Goal: Information Seeking & Learning: Learn about a topic

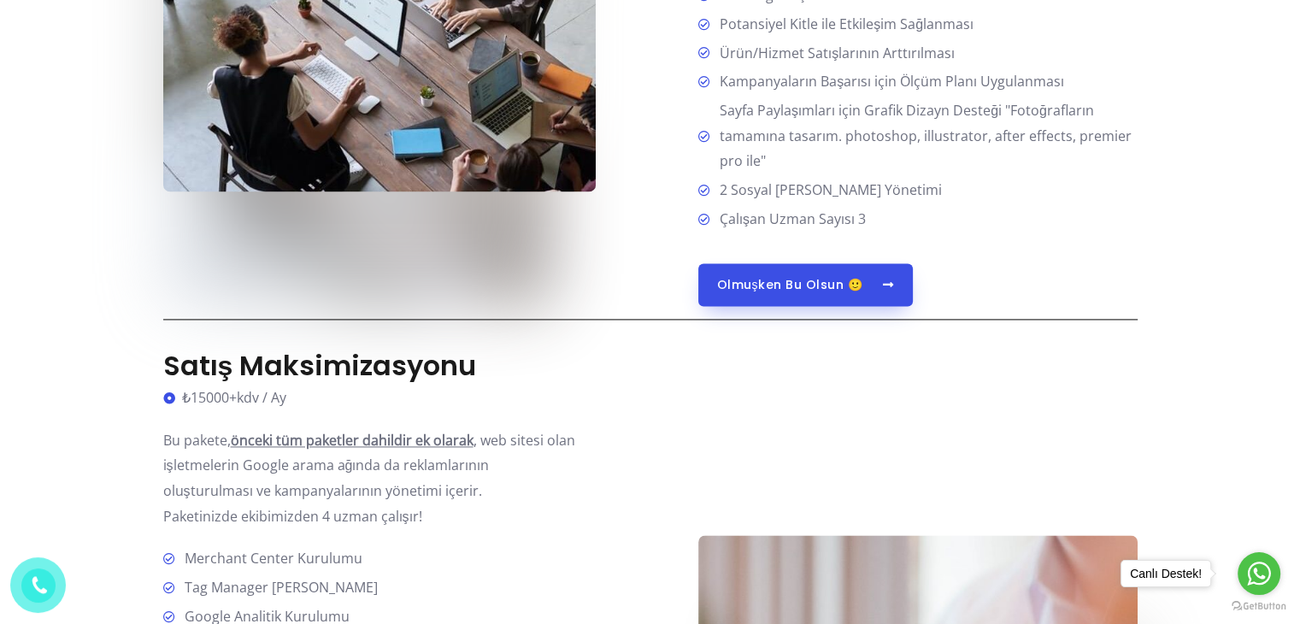
scroll to position [2308, 0]
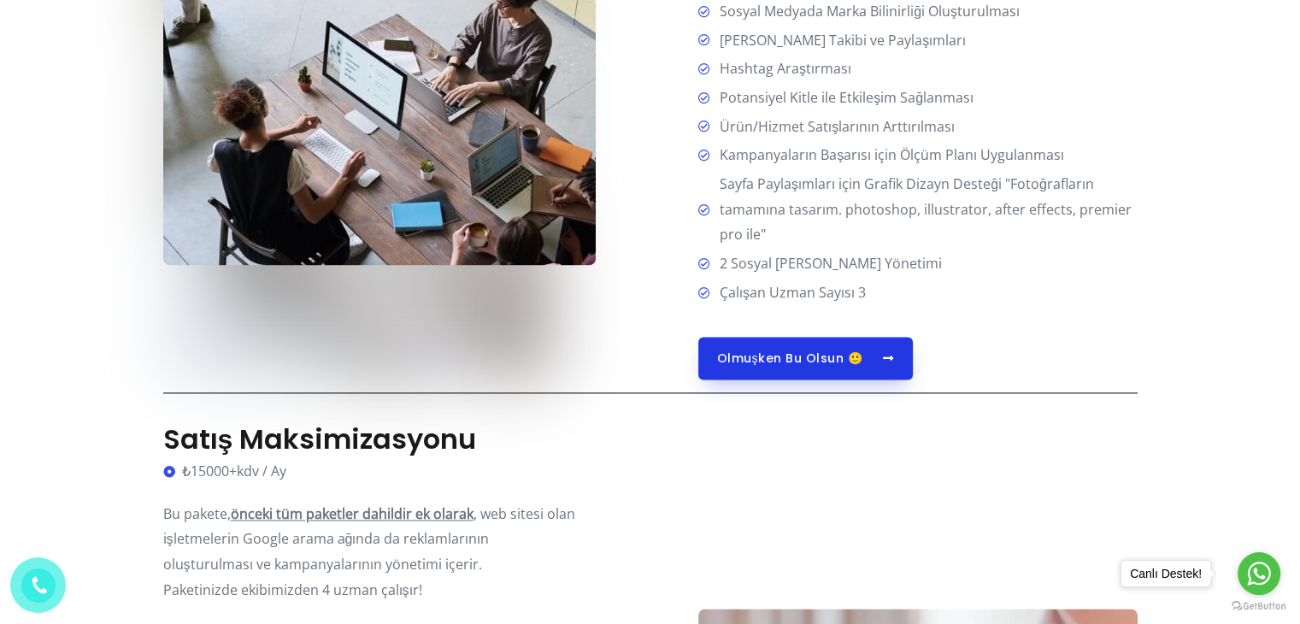
click at [834, 364] on span "Olmuşken Bu Olsun 🙂" at bounding box center [790, 358] width 146 height 12
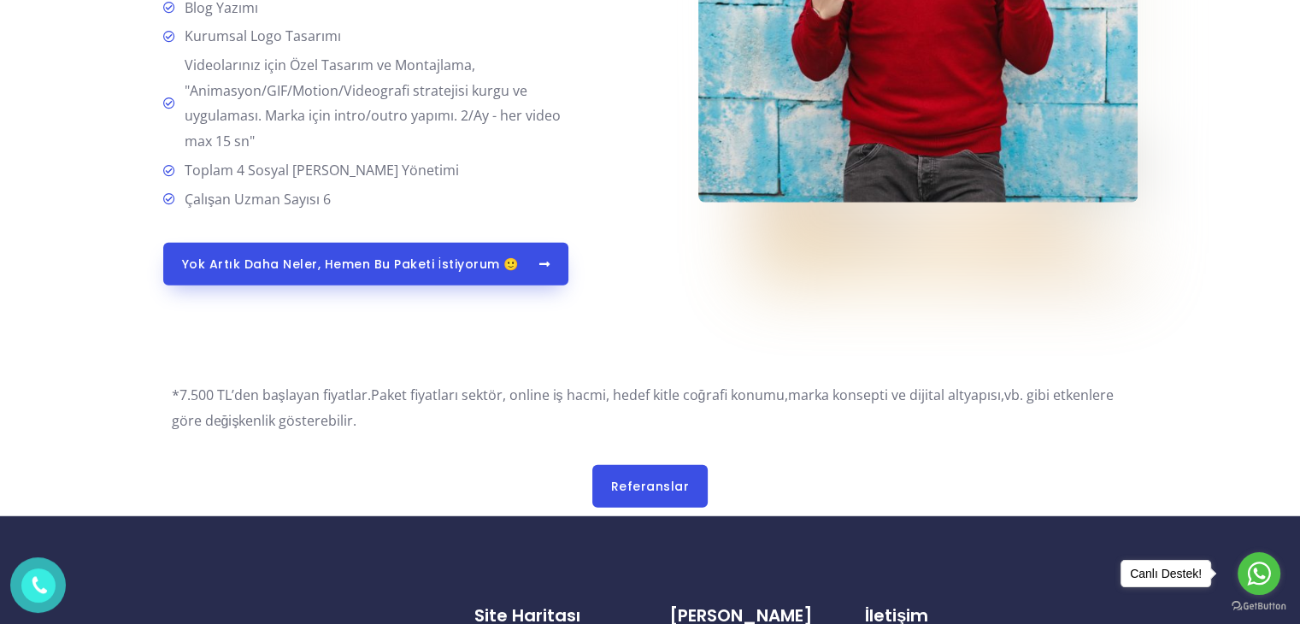
scroll to position [4530, 0]
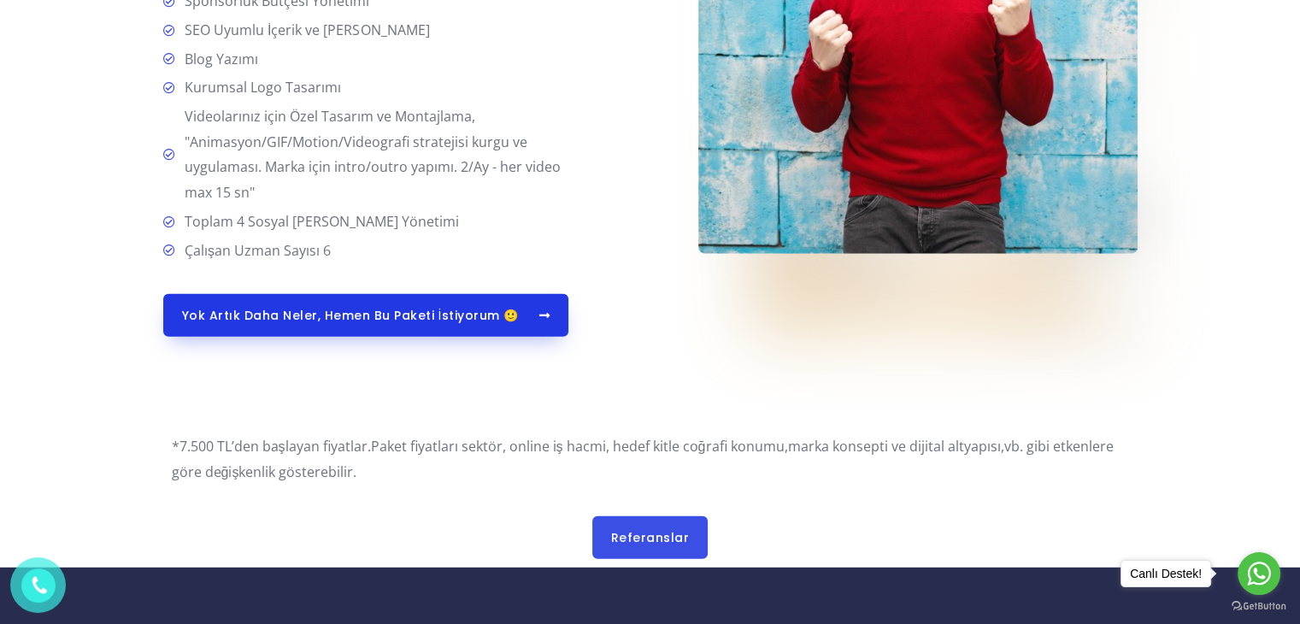
click at [361, 321] on span "Yok artık daha neler, hemen bu paketi İstiyorum 🙂" at bounding box center [350, 315] width 337 height 12
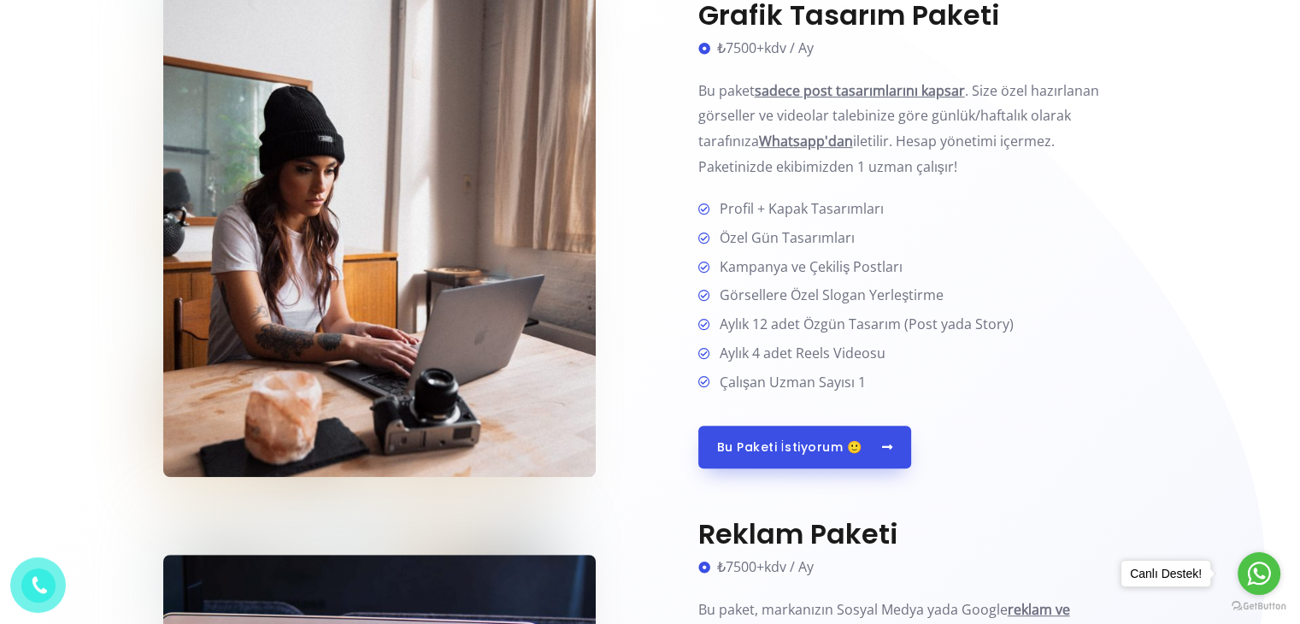
scroll to position [855, 0]
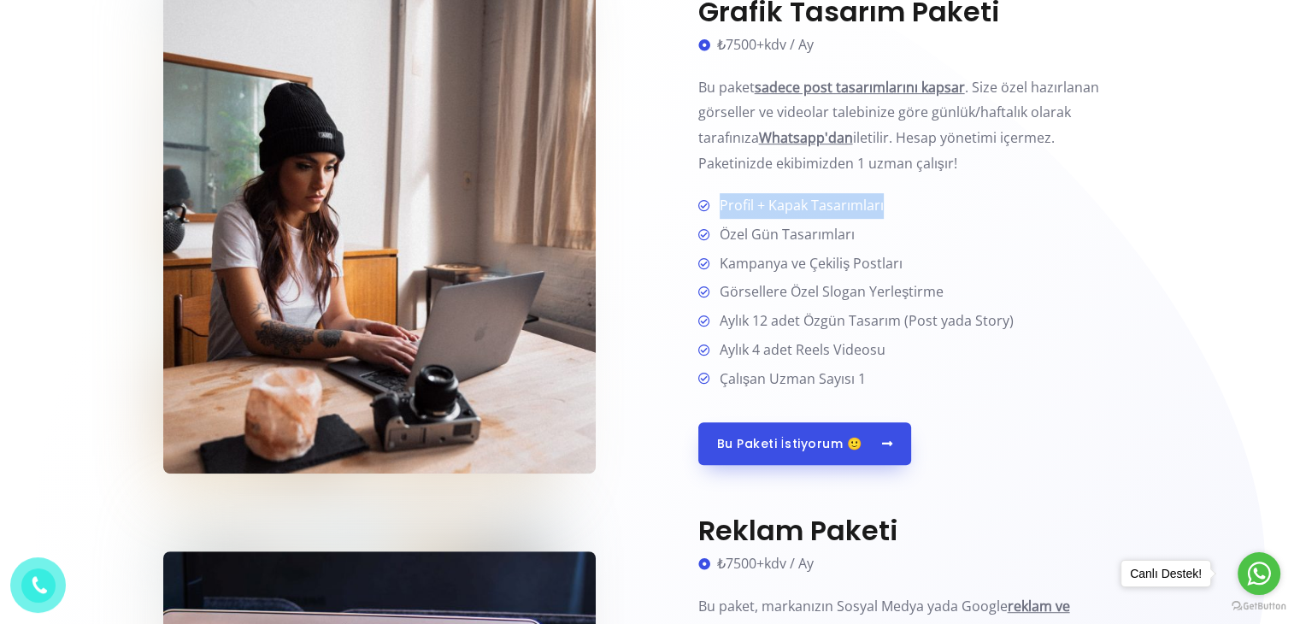
drag, startPoint x: 890, startPoint y: 207, endPoint x: 718, endPoint y: 213, distance: 171.9
click at [718, 213] on li "Profil + Kapak Tasarımları" at bounding box center [917, 206] width 439 height 27
copy span "Profil + Kapak Tasarımları"
drag, startPoint x: 861, startPoint y: 233, endPoint x: 721, endPoint y: 237, distance: 140.2
click at [721, 237] on li "Özel Gün Tasarımları" at bounding box center [917, 235] width 439 height 27
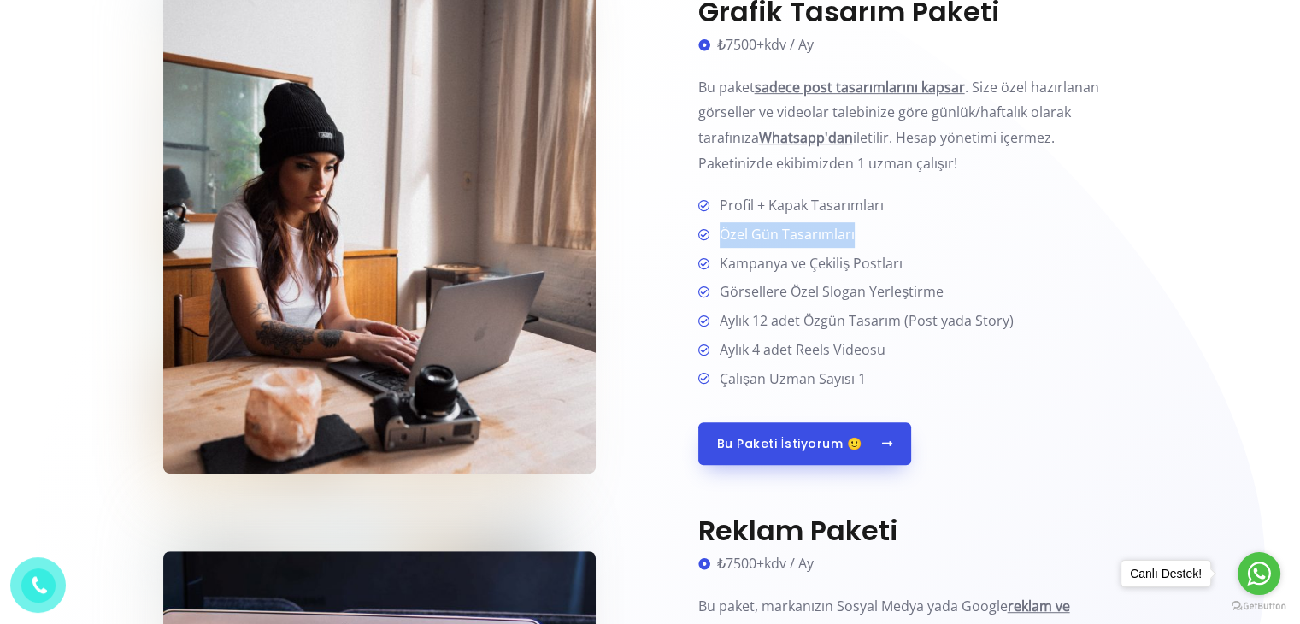
copy span "Özel Gün Tasarımları"
click at [891, 285] on span "Görsellere Özel Slogan Yerleştirme" at bounding box center [828, 292] width 231 height 26
drag, startPoint x: 191, startPoint y: 0, endPoint x: 709, endPoint y: 86, distance: 524.2
click at [709, 86] on p "Bu paket sadece post tasarımlarını kapsar . Size özel hazırlanan görseller ve v…" at bounding box center [917, 126] width 439 height 102
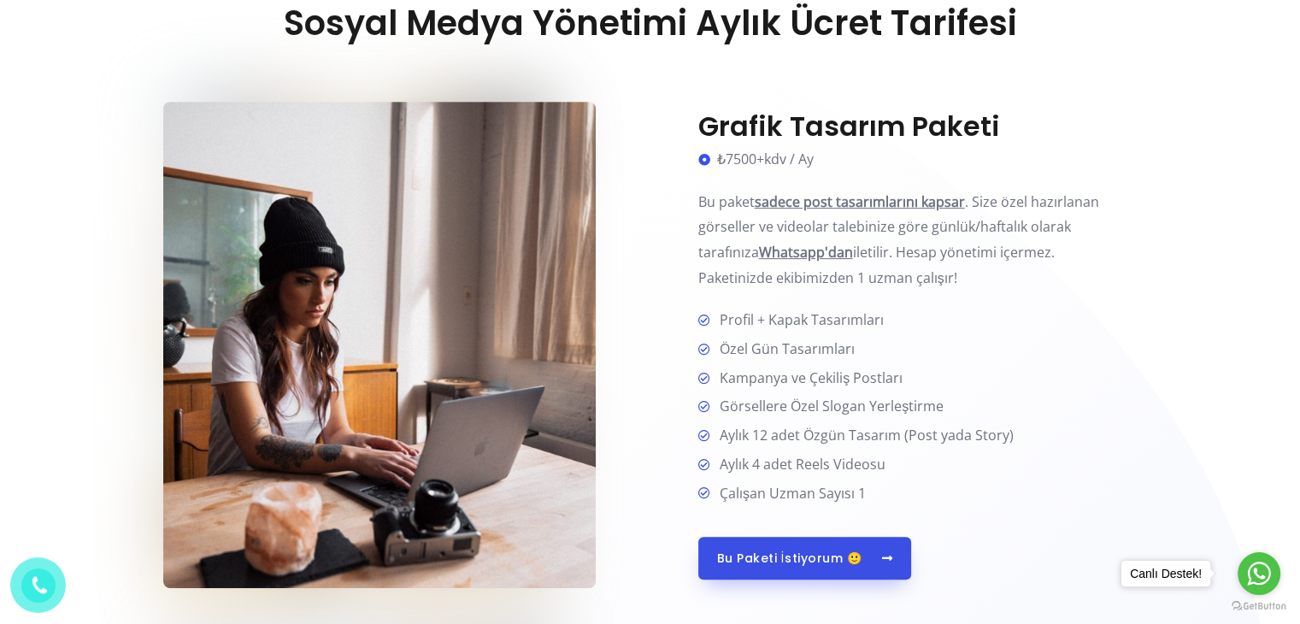
scroll to position [769, 0]
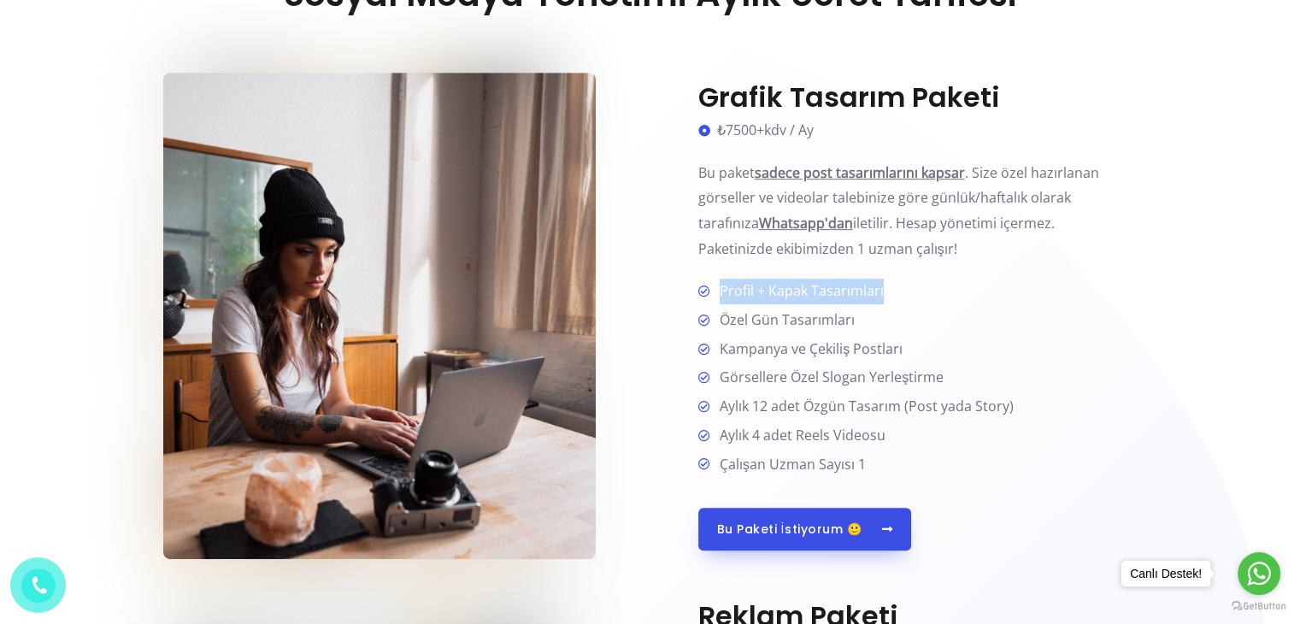
drag, startPoint x: 896, startPoint y: 293, endPoint x: 720, endPoint y: 285, distance: 176.2
click at [720, 285] on li "Profil + Kapak Tasarımları" at bounding box center [917, 292] width 439 height 27
click at [818, 321] on span "Özel Gün Tasarımları" at bounding box center [784, 321] width 142 height 26
click at [837, 319] on span "Özel Gün Tasarımları" at bounding box center [784, 321] width 142 height 26
drag, startPoint x: 821, startPoint y: 319, endPoint x: 725, endPoint y: 325, distance: 96.8
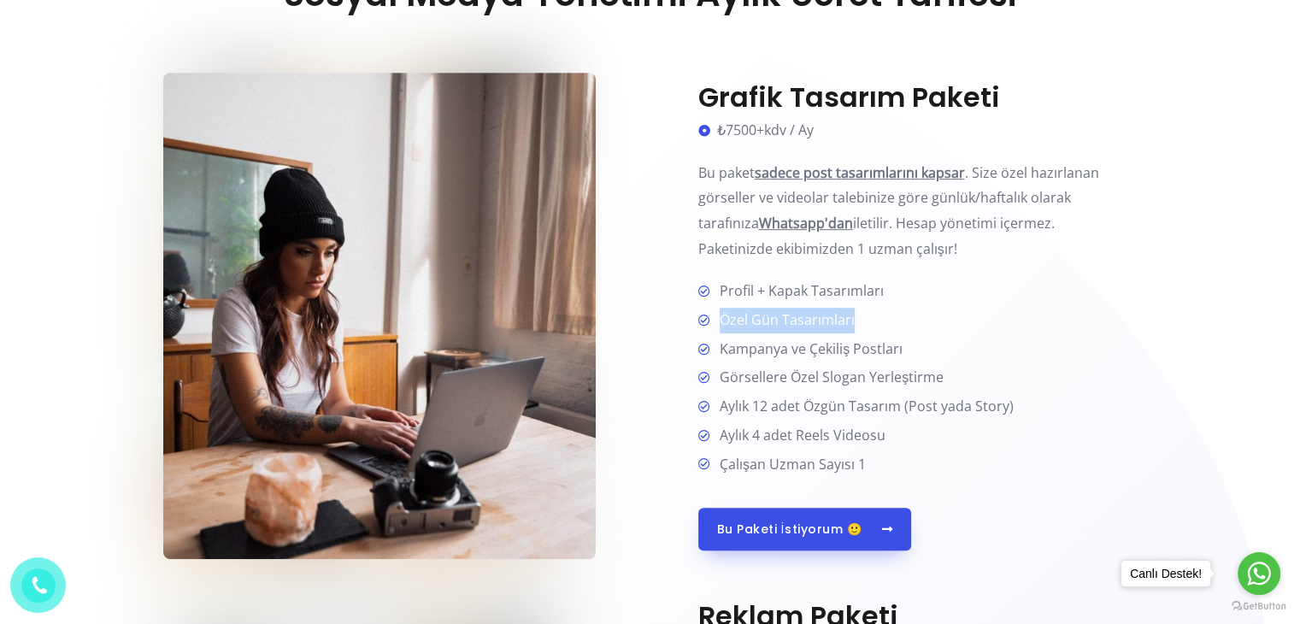
click at [725, 325] on li "Özel Gün Tasarımları" at bounding box center [917, 321] width 439 height 27
copy span "Özel Gün Tasarımları"
click at [745, 360] on span "Kampanya ve Çekiliş Postları" at bounding box center [808, 350] width 190 height 26
drag, startPoint x: 913, startPoint y: 344, endPoint x: 721, endPoint y: 346, distance: 191.5
click at [721, 346] on li "Kampanya ve Çekiliş Postları" at bounding box center [917, 350] width 439 height 27
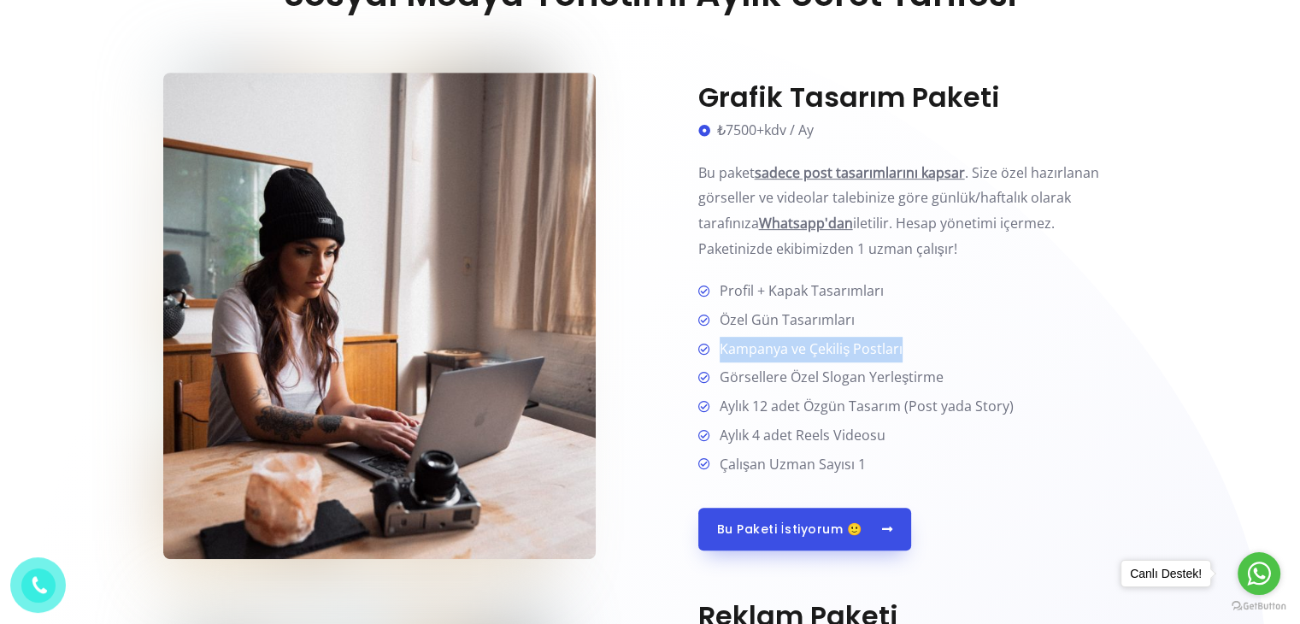
copy span "Kampanya ve Çekiliş Postları"
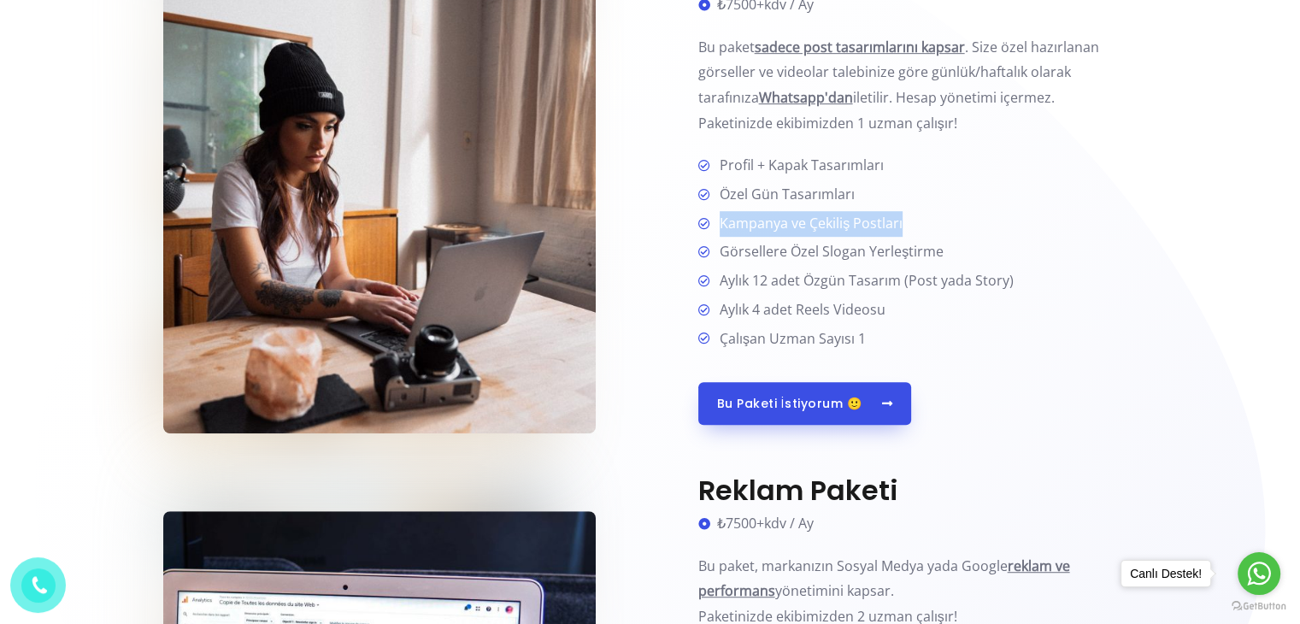
scroll to position [802, 0]
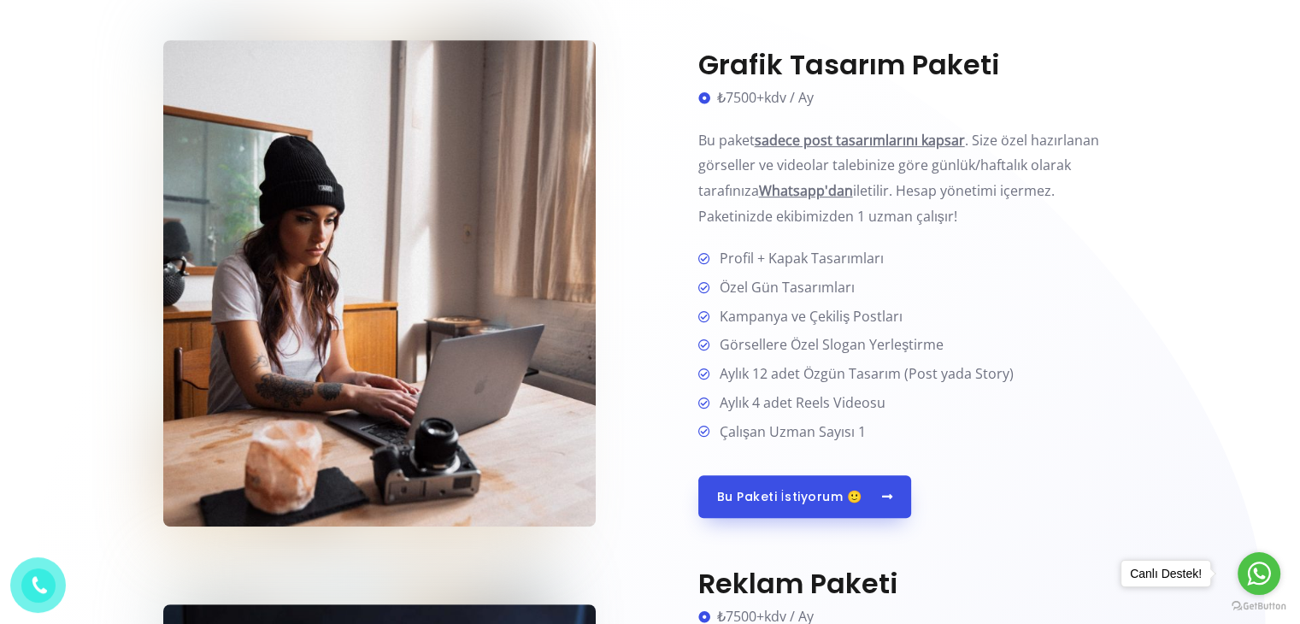
click at [893, 260] on li "Profil + Kapak Tasarımları" at bounding box center [917, 259] width 439 height 27
click at [888, 259] on li "Profil + Kapak Tasarımları" at bounding box center [917, 259] width 439 height 27
drag, startPoint x: 888, startPoint y: 259, endPoint x: 718, endPoint y: 250, distance: 170.3
click at [718, 250] on li "Profil + Kapak Tasarımları" at bounding box center [917, 259] width 439 height 27
copy ul "Profil + Kapak Tasarımları"
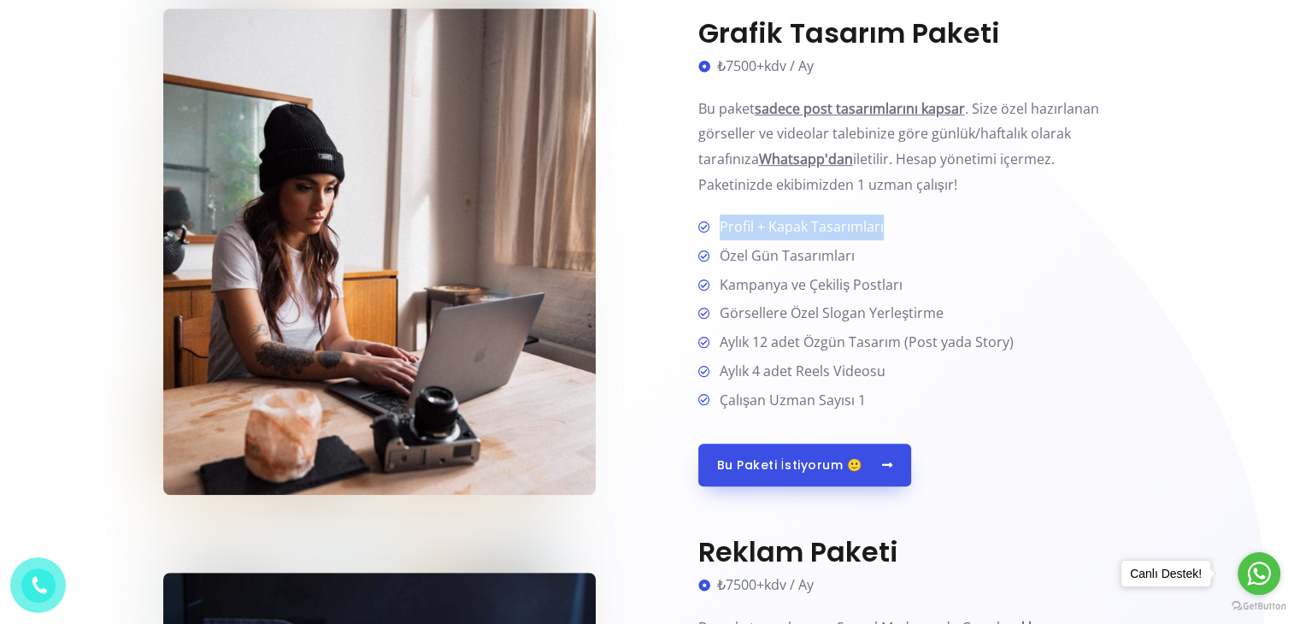
scroll to position [887, 0]
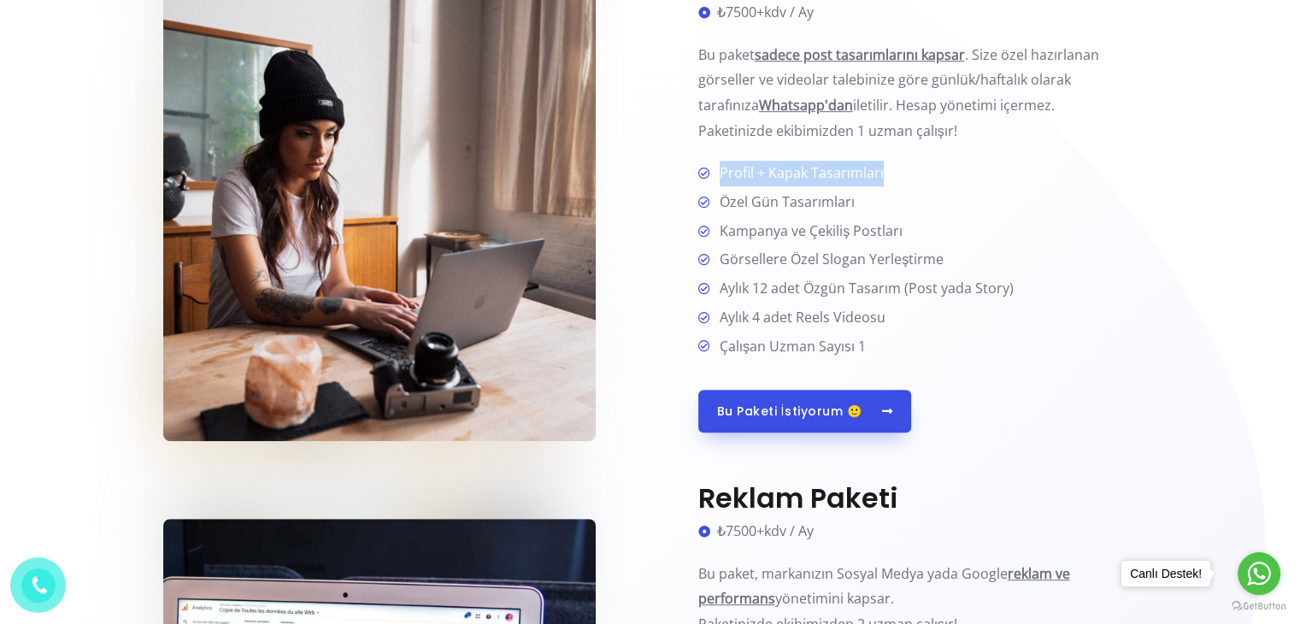
click at [548, 277] on img at bounding box center [379, 198] width 432 height 486
click at [845, 315] on span "Aylık 4 adet Reels Videosu" at bounding box center [799, 318] width 173 height 26
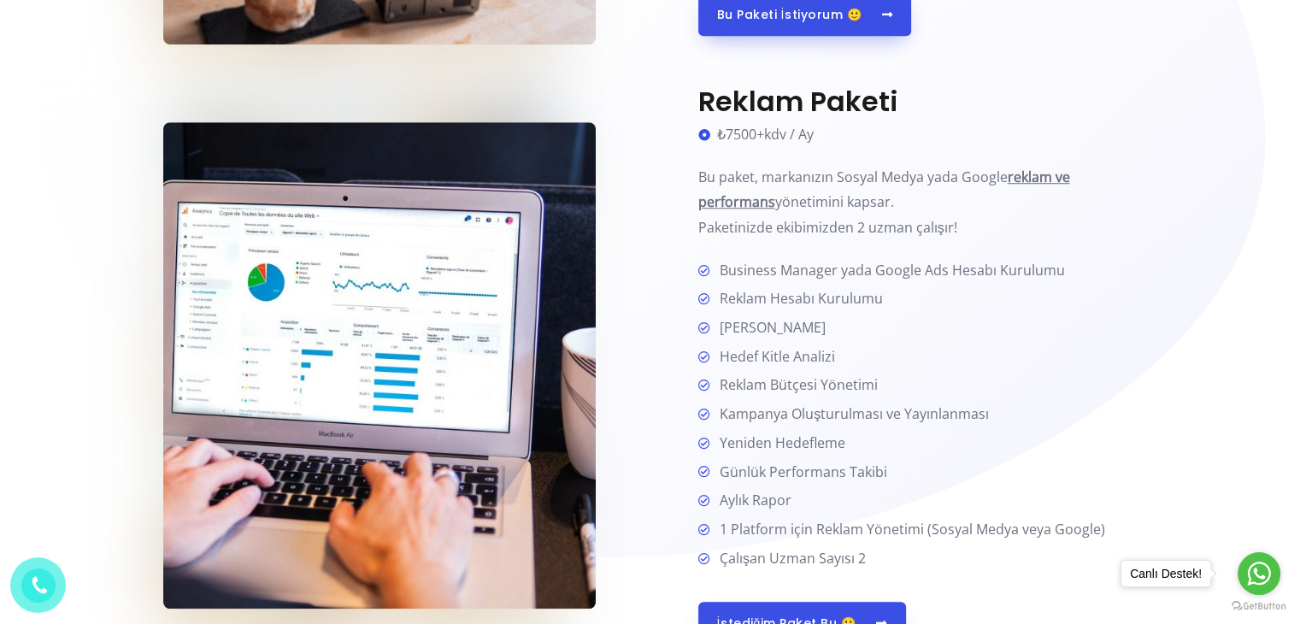
scroll to position [1314, 0]
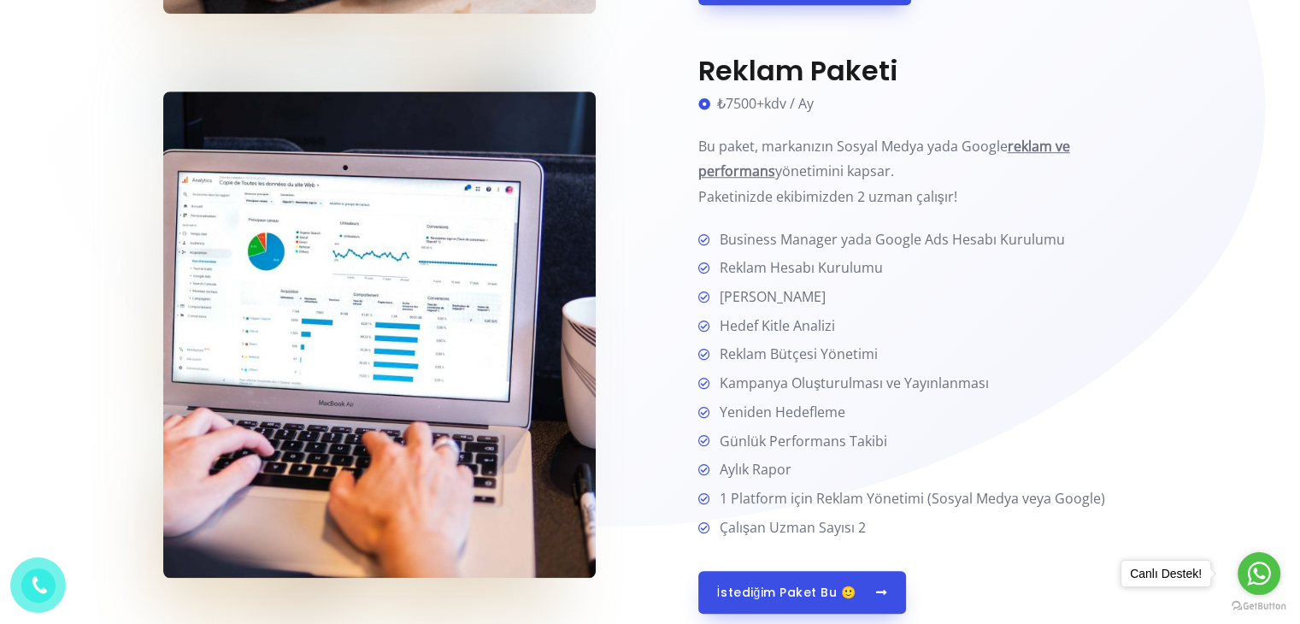
click at [829, 237] on span "Business Manager yada Google Ads Hesabı Kurulumu" at bounding box center [889, 240] width 352 height 26
drag, startPoint x: 837, startPoint y: 233, endPoint x: 714, endPoint y: 241, distance: 123.3
click at [714, 241] on span "Business Manager yada Google Ads Hesabı Kurulumu" at bounding box center [889, 240] width 352 height 26
copy span "Business Manager"
click at [832, 268] on span "Reklam Hesabı Kurulumu" at bounding box center [798, 269] width 170 height 26
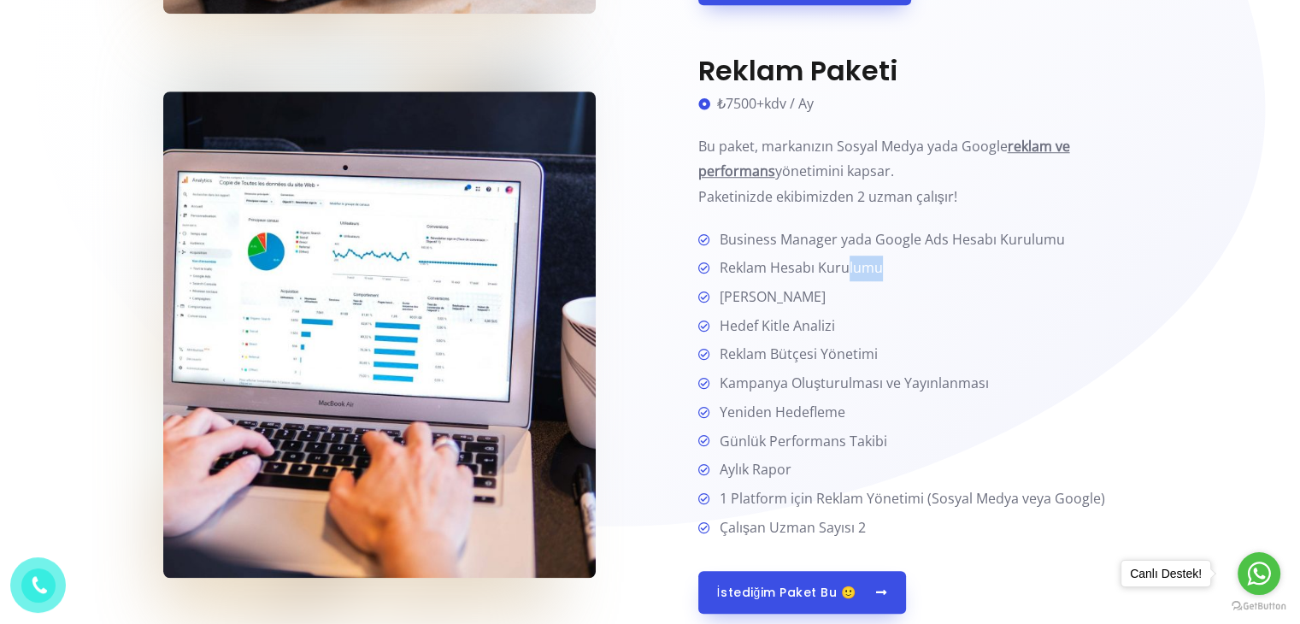
drag, startPoint x: 885, startPoint y: 268, endPoint x: 849, endPoint y: 273, distance: 37.2
click at [849, 273] on li "Reklam Hesabı Kurulumu" at bounding box center [917, 269] width 439 height 27
click at [881, 271] on li "Reklam Hesabı Kurulumu" at bounding box center [917, 269] width 439 height 27
drag, startPoint x: 884, startPoint y: 268, endPoint x: 673, endPoint y: 276, distance: 210.4
click at [673, 276] on div "Reklam Paketi ₺7500+kdv / Ay Bu paket, markanızın Sosyal Medya yada Google rekl…" at bounding box center [893, 334] width 487 height 559
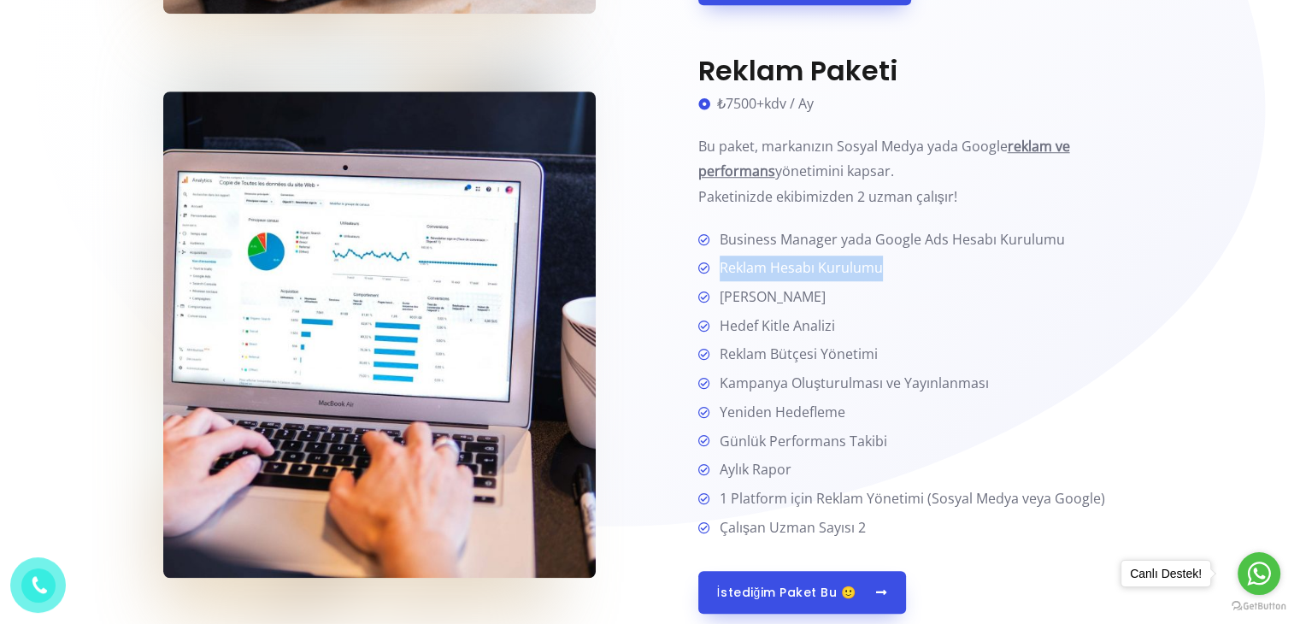
copy li "Reklam Hesabı Kurulumu"
click at [850, 403] on li "Yeniden Hedefleme" at bounding box center [917, 413] width 439 height 27
drag, startPoint x: 885, startPoint y: 267, endPoint x: 720, endPoint y: 268, distance: 164.1
click at [720, 268] on li "Reklam Hesabı Kurulumu" at bounding box center [917, 269] width 439 height 27
copy span "Reklam Hesabı Kurulumu"
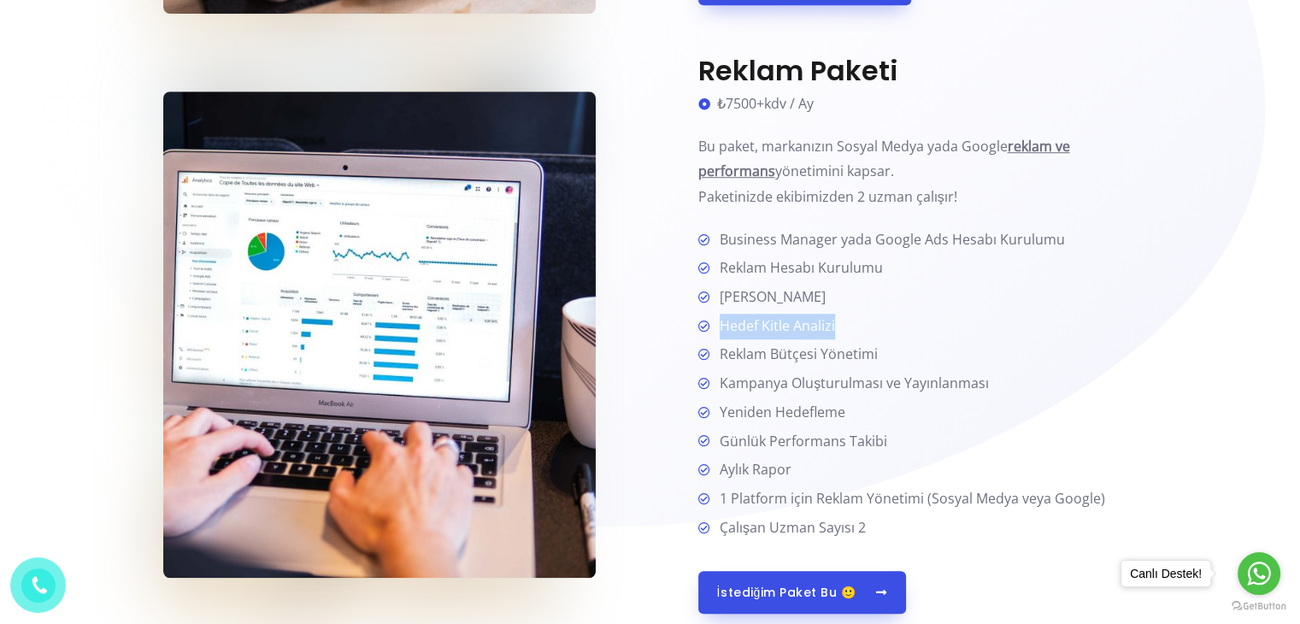
drag, startPoint x: 850, startPoint y: 321, endPoint x: 717, endPoint y: 318, distance: 132.5
click at [717, 318] on li "Hedef Kitle Analizi" at bounding box center [917, 327] width 439 height 27
copy span "Hedef Kitle Analizi"
click at [869, 319] on li "Hedef Kitle Analizi" at bounding box center [917, 327] width 439 height 27
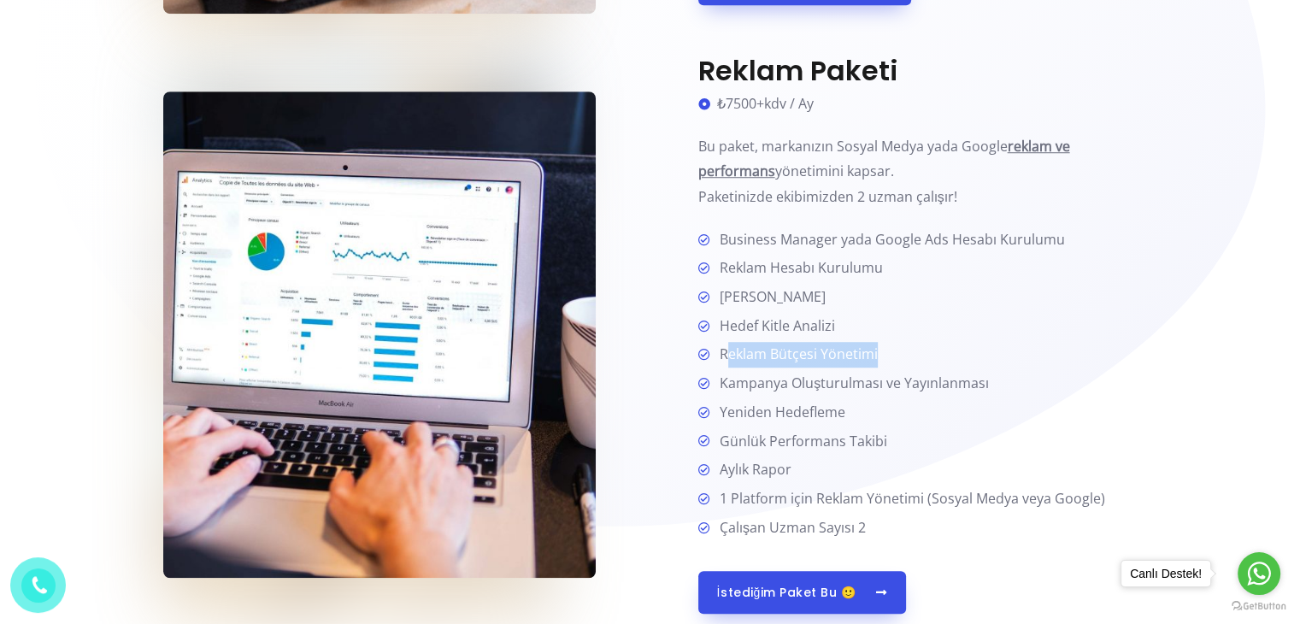
drag, startPoint x: 889, startPoint y: 352, endPoint x: 725, endPoint y: 356, distance: 164.2
click at [725, 356] on li "Reklam Bütçesi Yönetimi" at bounding box center [917, 355] width 439 height 27
click at [864, 361] on span "Reklam Bütçesi Yönetimi" at bounding box center [795, 355] width 165 height 26
drag, startPoint x: 991, startPoint y: 377, endPoint x: 975, endPoint y: 378, distance: 16.3
click at [977, 378] on li "Kampanya Oluşturulması ve Yayınlanması" at bounding box center [917, 384] width 439 height 27
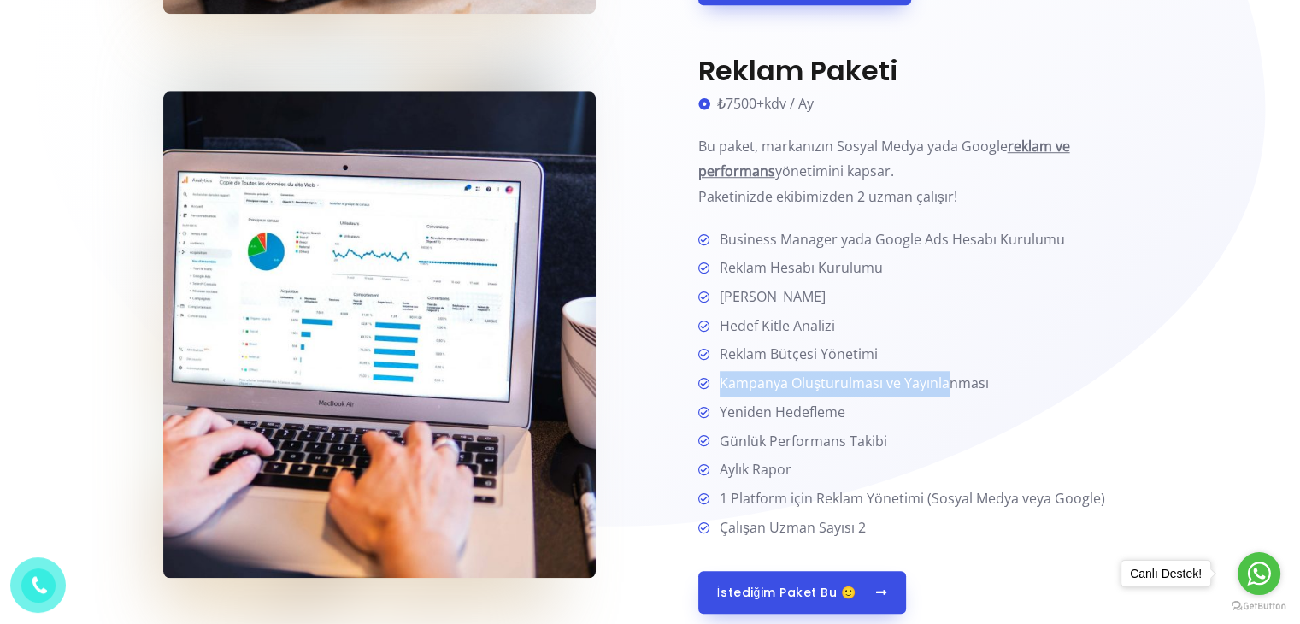
drag, startPoint x: 919, startPoint y: 378, endPoint x: 718, endPoint y: 389, distance: 201.2
click at [718, 389] on span "Kampanya Oluşturulması ve Yayınlanması" at bounding box center [851, 384] width 276 height 26
click at [1015, 380] on li "Kampanya Oluşturulması ve Yayınlanması" at bounding box center [917, 384] width 439 height 27
click at [979, 388] on span "Kampanya Oluşturulması ve Yayınlanması" at bounding box center [851, 384] width 276 height 26
drag, startPoint x: 1011, startPoint y: 384, endPoint x: 722, endPoint y: 391, distance: 289.0
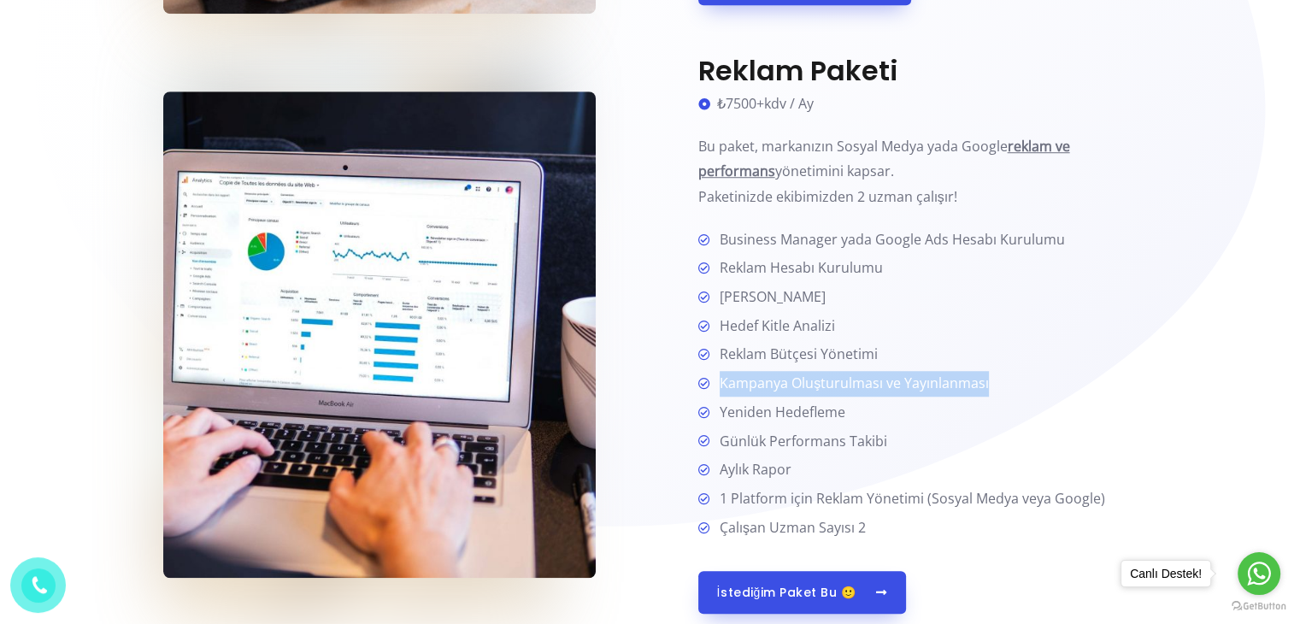
click at [722, 391] on li "Kampanya Oluşturulması ve Yayınlanması" at bounding box center [917, 384] width 439 height 27
click at [844, 276] on span "Reklam Hesabı Kurulumu" at bounding box center [798, 269] width 170 height 26
click at [844, 239] on span "Business Manager yada Google Ads Hesabı Kurulumu" at bounding box center [889, 240] width 352 height 26
click at [819, 317] on span "Hedef Kitle Analizi" at bounding box center [774, 327] width 122 height 26
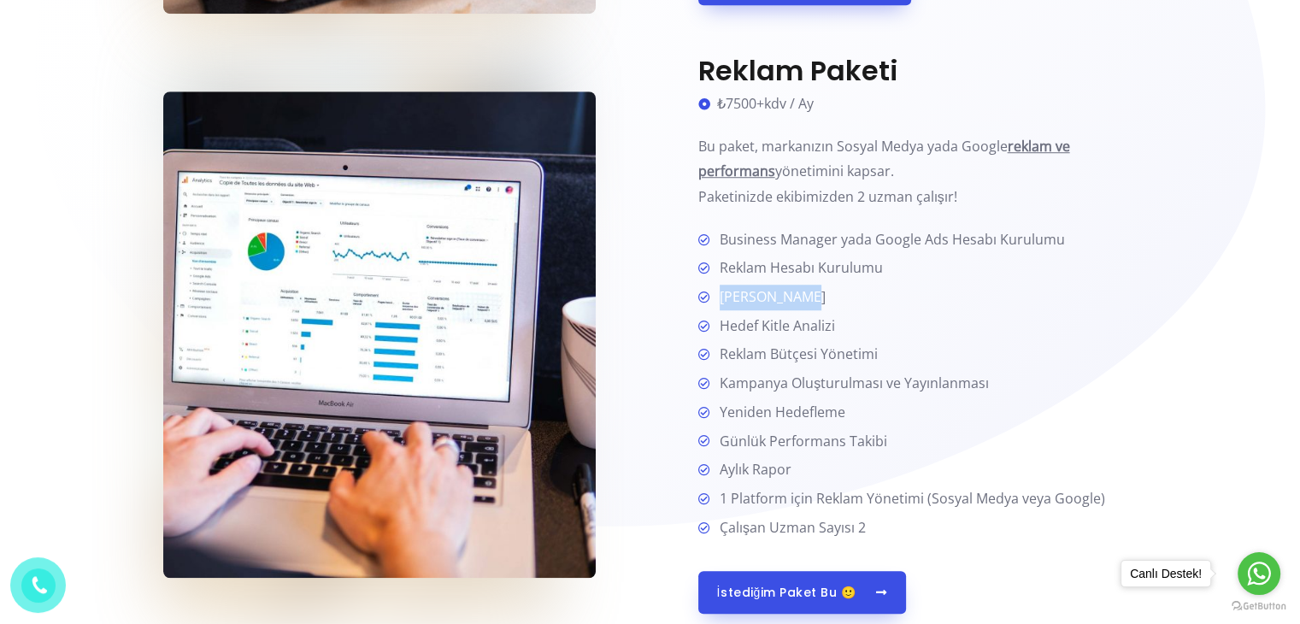
drag, startPoint x: 814, startPoint y: 299, endPoint x: 718, endPoint y: 297, distance: 95.8
click at [718, 297] on li "[PERSON_NAME]" at bounding box center [917, 298] width 439 height 27
click at [855, 315] on li "Hedef Kitle Analizi" at bounding box center [917, 327] width 439 height 27
drag, startPoint x: 811, startPoint y: 336, endPoint x: 703, endPoint y: 329, distance: 107.9
click at [703, 329] on li "Hedef Kitle Analizi" at bounding box center [917, 327] width 439 height 27
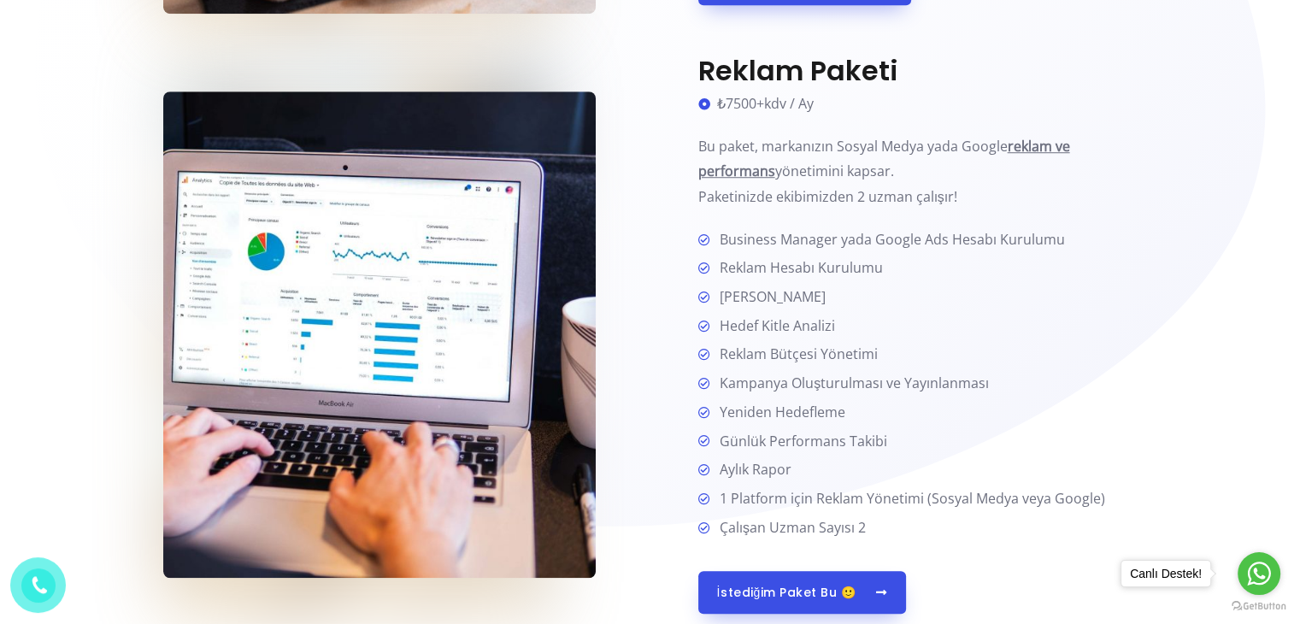
drag, startPoint x: 763, startPoint y: 391, endPoint x: 790, endPoint y: 379, distance: 29.1
click at [763, 391] on span "Kampanya Oluşturulması ve Yayınlanması" at bounding box center [851, 384] width 276 height 26
drag, startPoint x: 834, startPoint y: 356, endPoint x: 720, endPoint y: 346, distance: 114.1
click at [720, 346] on li "Reklam Bütçesi Yönetimi" at bounding box center [917, 355] width 439 height 27
click at [805, 390] on span "Kampanya Oluşturulması ve Yayınlanması" at bounding box center [851, 384] width 276 height 26
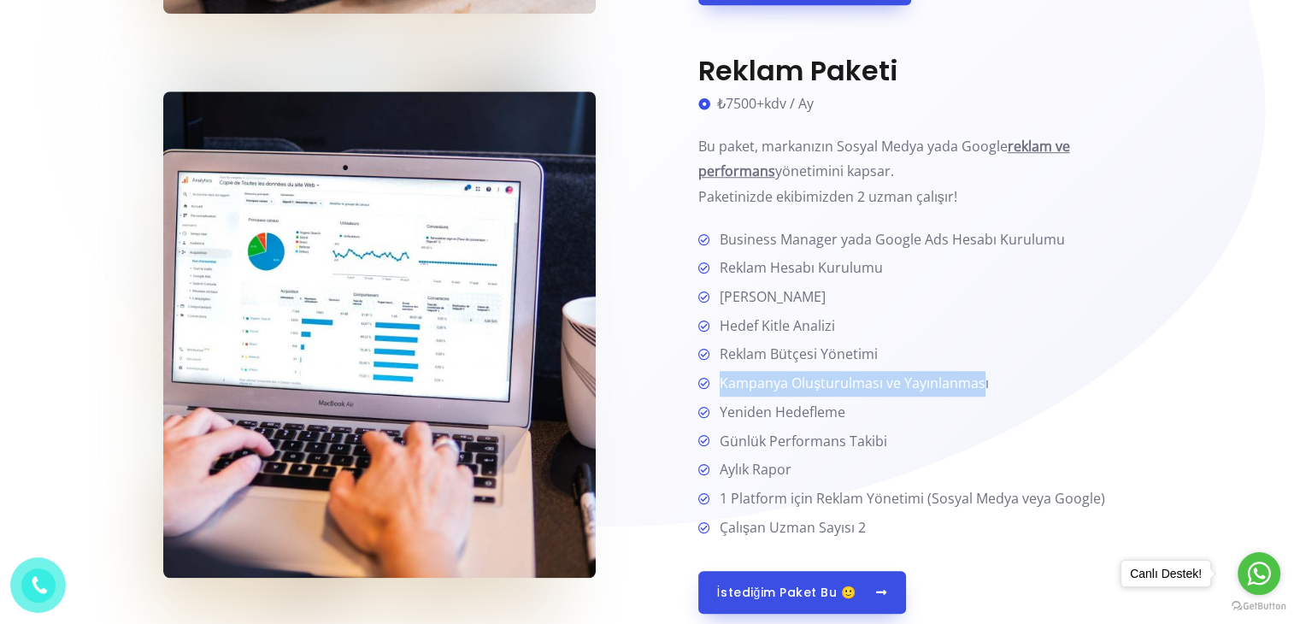
drag, startPoint x: 916, startPoint y: 384, endPoint x: 701, endPoint y: 377, distance: 215.5
click at [701, 377] on li "Kampanya Oluşturulması ve Yayınlanması" at bounding box center [917, 384] width 439 height 27
click at [811, 420] on span "Yeniden Hedefleme" at bounding box center [779, 413] width 132 height 26
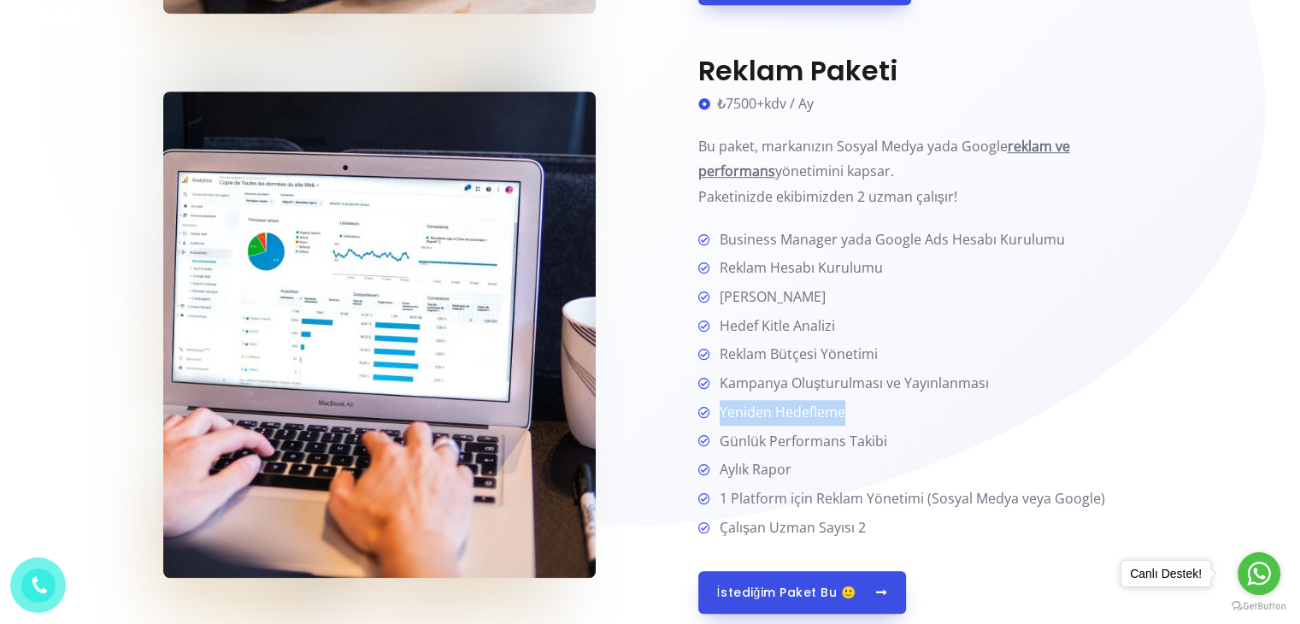
drag, startPoint x: 845, startPoint y: 410, endPoint x: 714, endPoint y: 419, distance: 131.0
click at [714, 419] on li "Yeniden Hedefleme" at bounding box center [917, 413] width 439 height 27
click at [800, 497] on span "1 Platform için Reklam Yönetimi (Sosyal Medya veya Google)" at bounding box center [909, 499] width 392 height 26
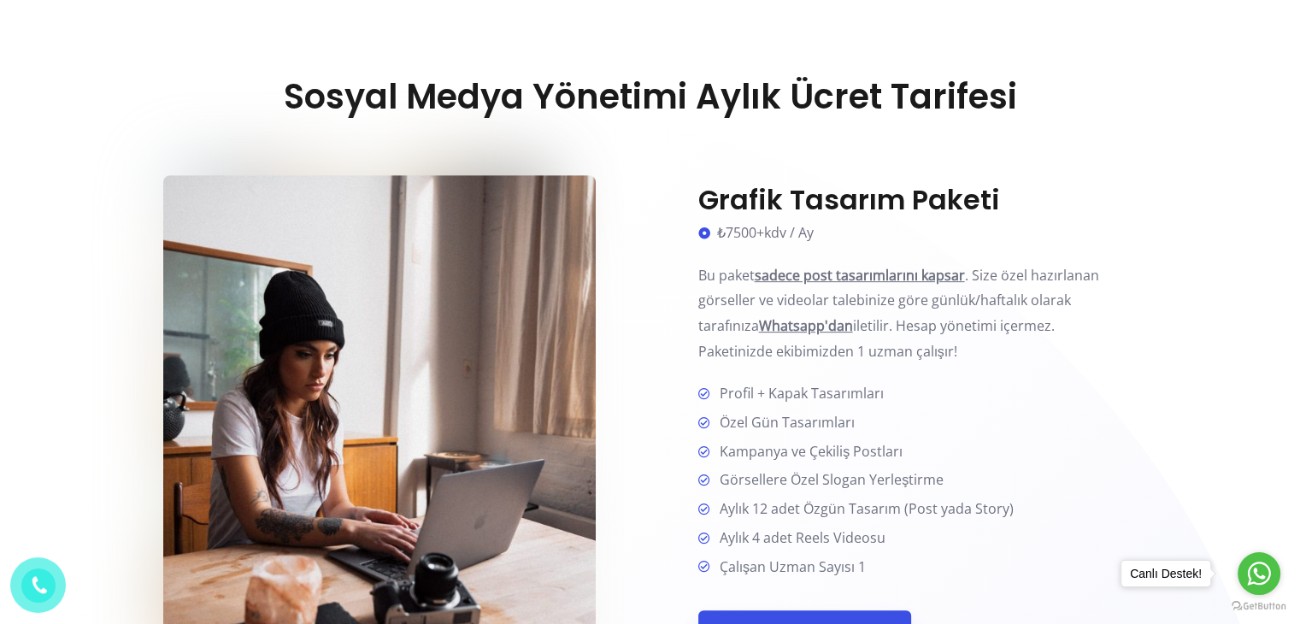
scroll to position [716, 0]
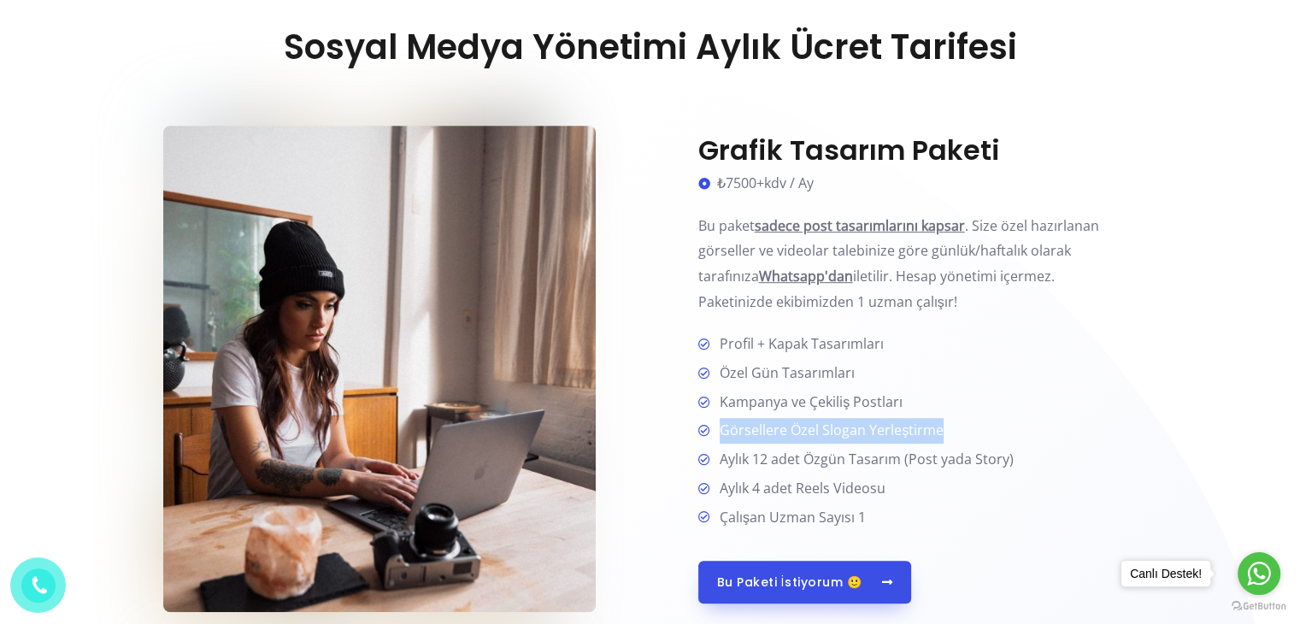
drag, startPoint x: 951, startPoint y: 427, endPoint x: 720, endPoint y: 435, distance: 231.7
click at [720, 435] on li "Görsellere Özel Slogan Yerleştirme" at bounding box center [917, 431] width 439 height 27
click at [916, 368] on li "Özel Gün Tasarımları" at bounding box center [917, 374] width 439 height 27
drag, startPoint x: 895, startPoint y: 419, endPoint x: 917, endPoint y: 397, distance: 31.4
click at [849, 420] on ul "Profil + Kapak Tasarımları Özel Gün Tasarımları Kampanya ve Çekiliş Postları Gö…" at bounding box center [917, 431] width 439 height 198
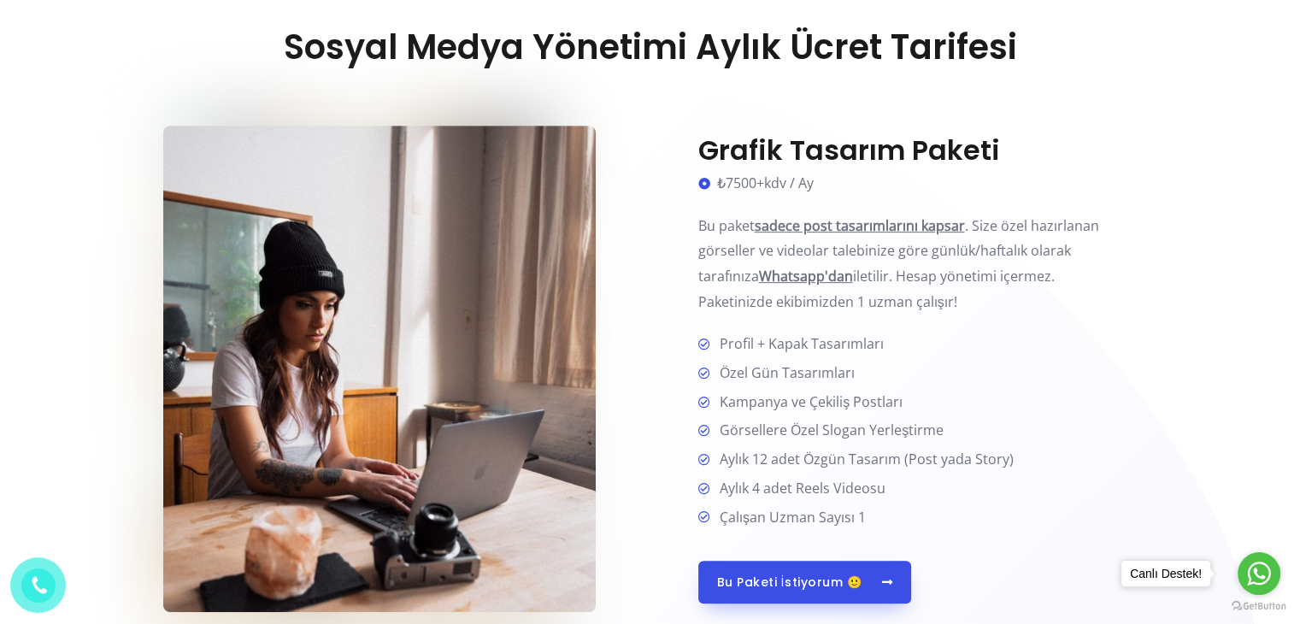
click at [946, 378] on li "Özel Gün Tasarımları" at bounding box center [917, 374] width 439 height 27
drag, startPoint x: 900, startPoint y: 405, endPoint x: 722, endPoint y: 410, distance: 177.8
click at [722, 410] on li "Kampanya ve Çekiliş Postları" at bounding box center [917, 403] width 439 height 27
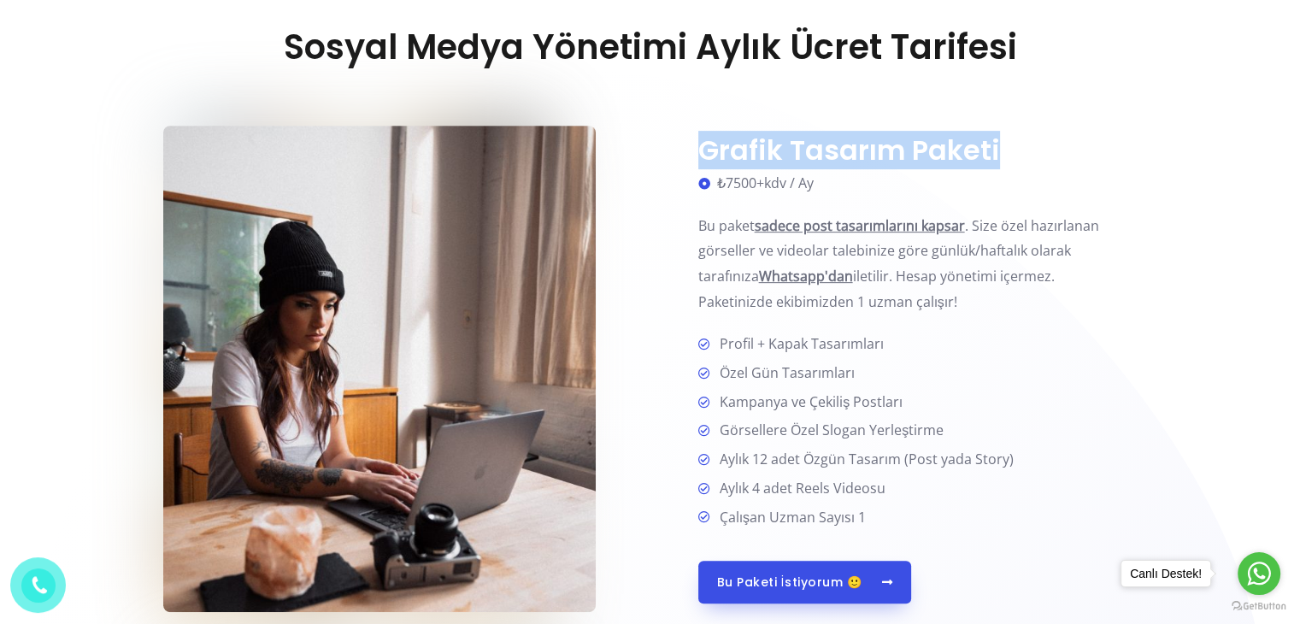
drag, startPoint x: 997, startPoint y: 155, endPoint x: 696, endPoint y: 132, distance: 302.6
click at [696, 132] on div "Grafik Tasarım Paketi ₺7500+kdv / Ay Bu paket sadece post tasarımlarını kapsar …" at bounding box center [893, 369] width 487 height 514
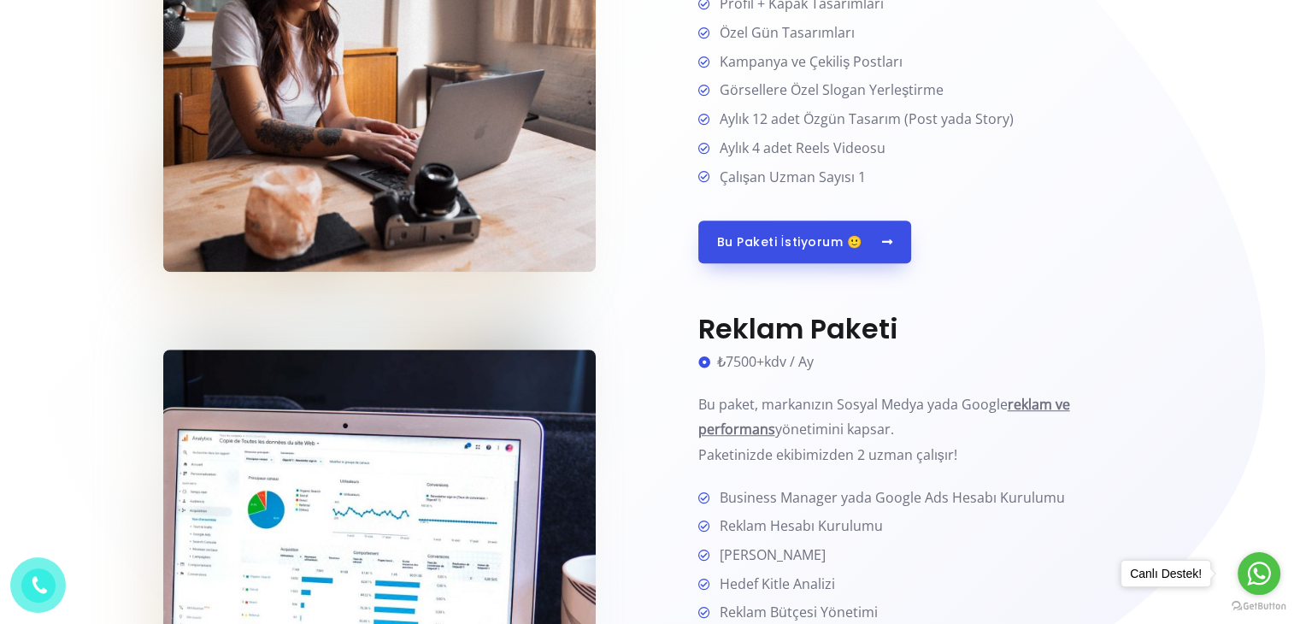
scroll to position [1144, 0]
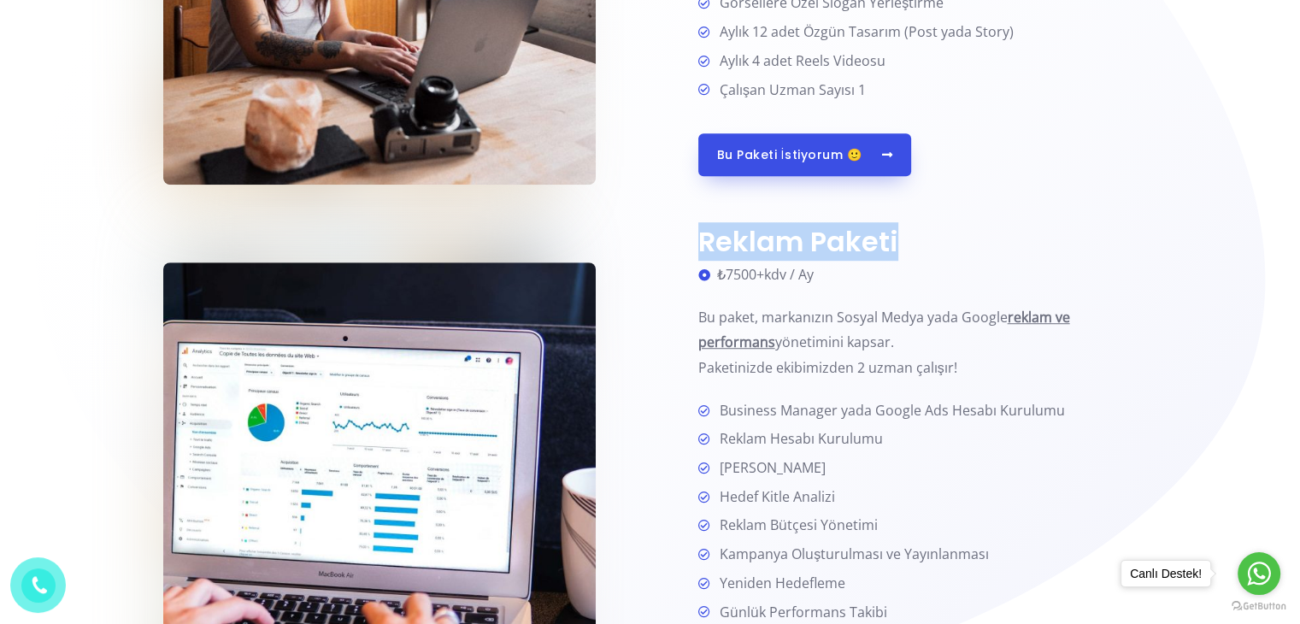
drag, startPoint x: 892, startPoint y: 248, endPoint x: 697, endPoint y: 250, distance: 194.9
click at [698, 250] on h3 "Reklam Paketi" at bounding box center [917, 242] width 439 height 32
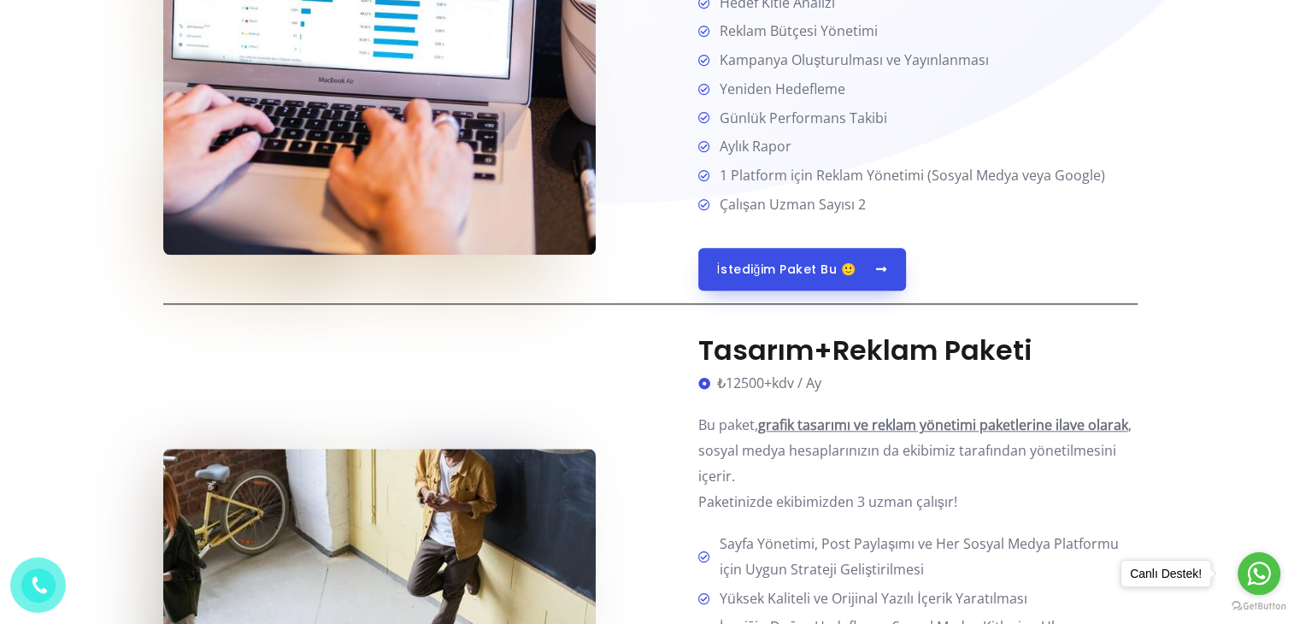
scroll to position [1742, 0]
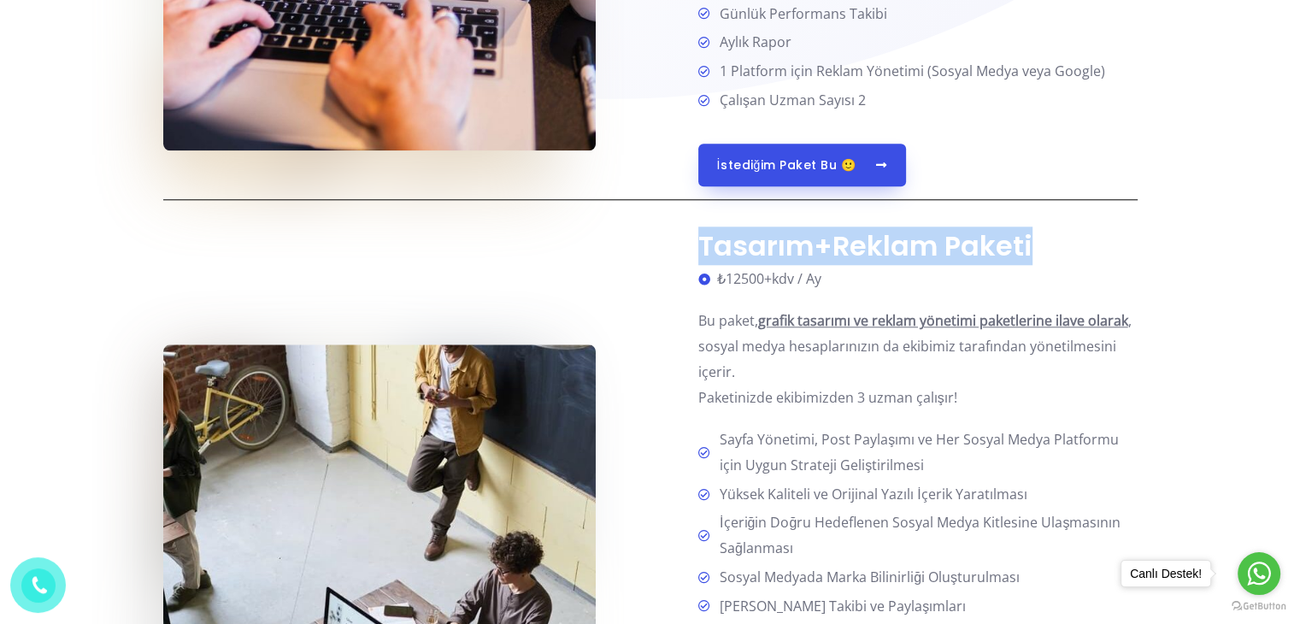
drag, startPoint x: 1071, startPoint y: 248, endPoint x: 694, endPoint y: 247, distance: 376.9
click at [694, 247] on div "Tasarım+Reklam Paketi ₺12500+kdv / Ay Bu paket, grafik tasarımı ve reklam yönet…" at bounding box center [893, 587] width 487 height 714
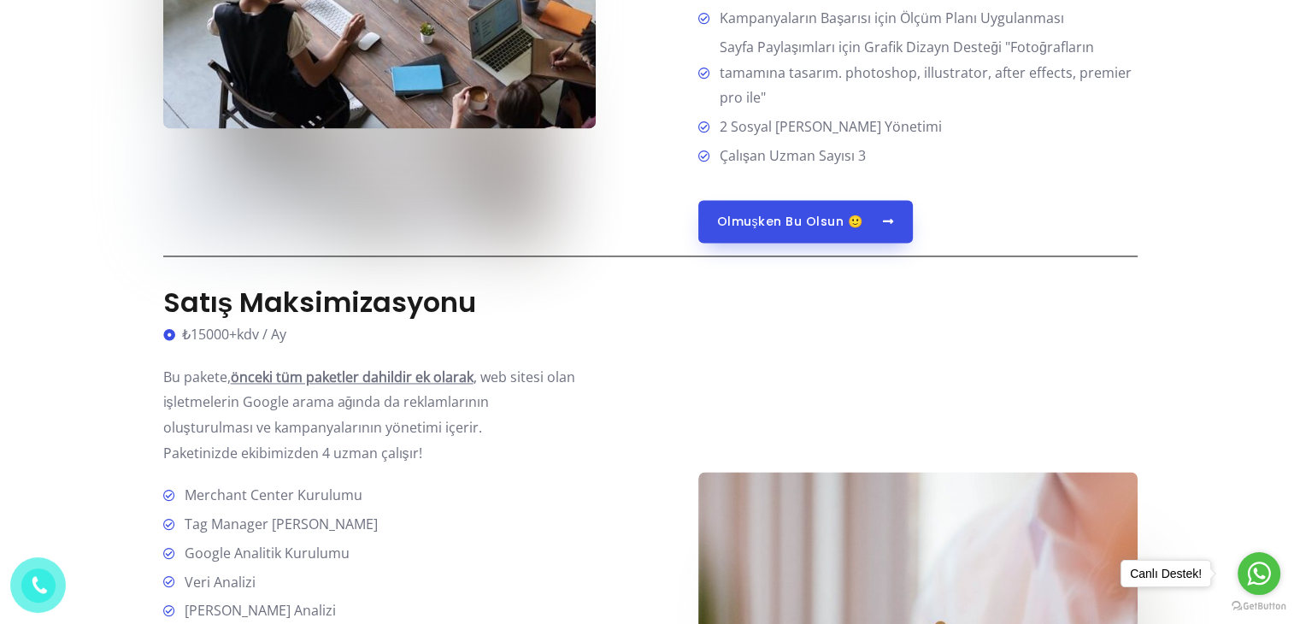
scroll to position [2426, 0]
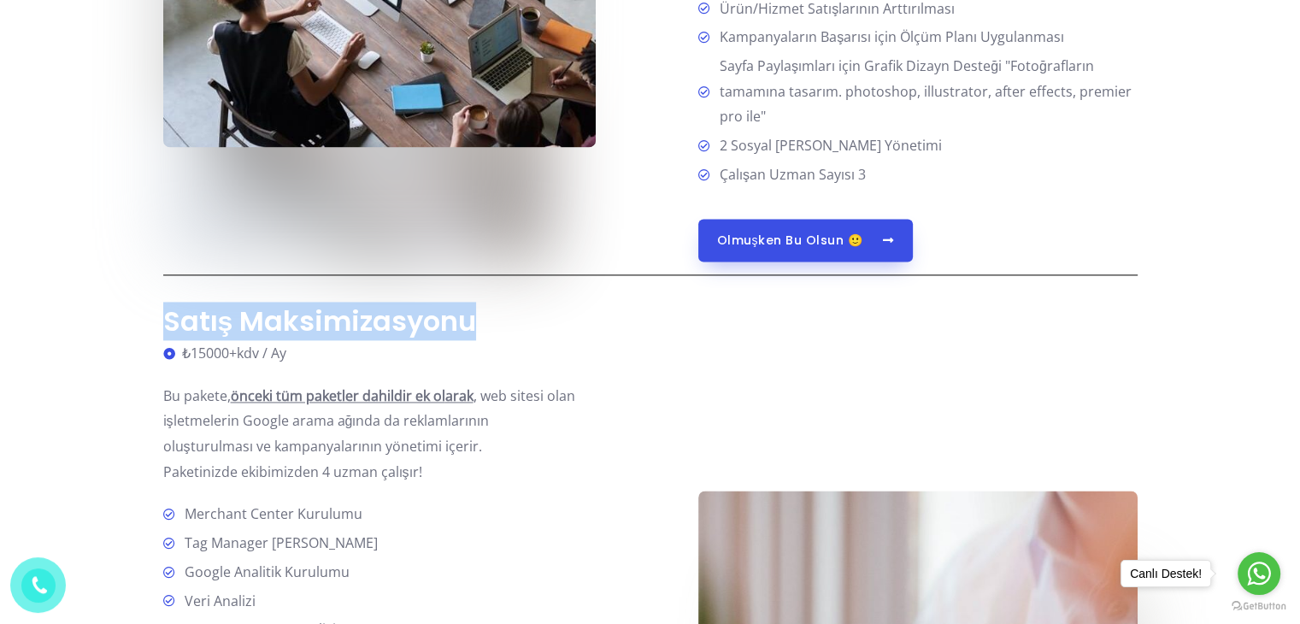
drag, startPoint x: 485, startPoint y: 321, endPoint x: 146, endPoint y: 328, distance: 339.4
click at [146, 328] on section "Sosyal Medya Yönetimi Aylık Ücret Tarifesi Grafik Tasarım Paketi ₺7500+kdv / Ay…" at bounding box center [650, 370] width 1300 height 4319
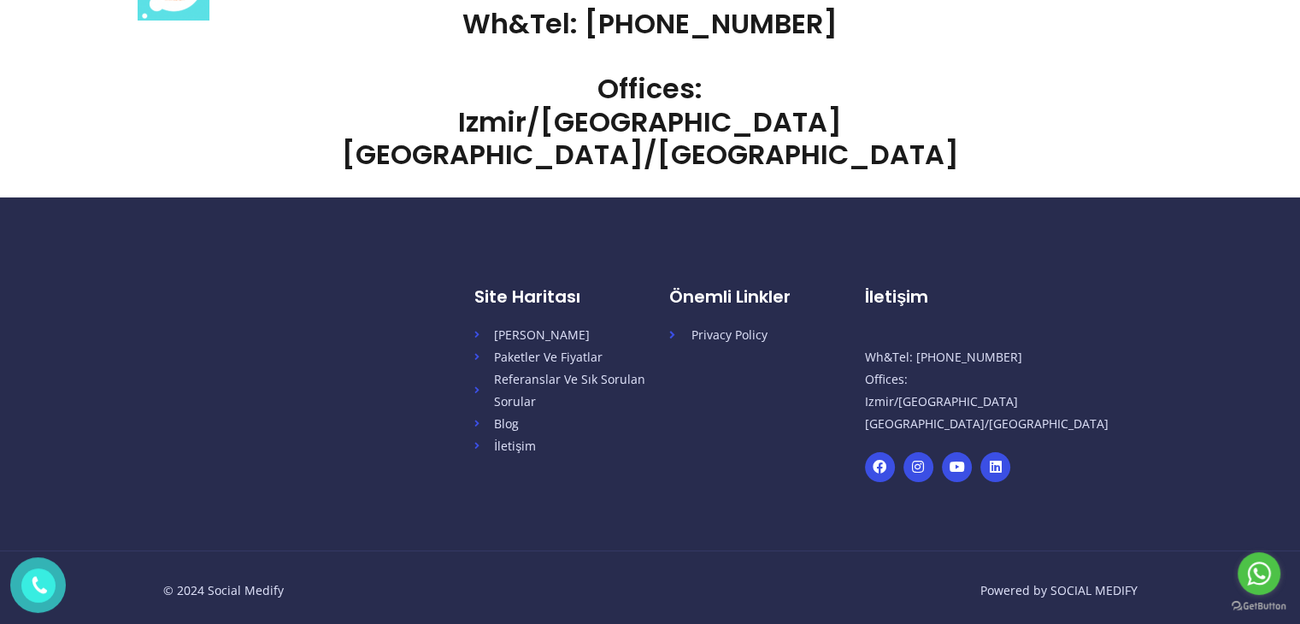
scroll to position [71, 0]
